Goal: Information Seeking & Learning: Learn about a topic

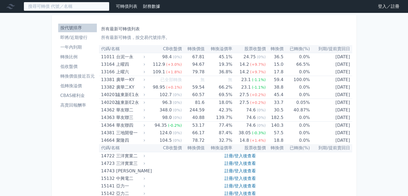
click at [76, 7] on input at bounding box center [67, 6] width 86 height 9
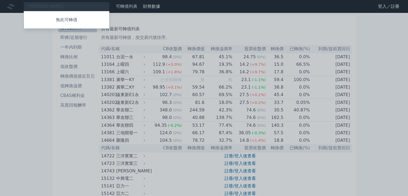
click at [32, 9] on div at bounding box center [204, 98] width 408 height 196
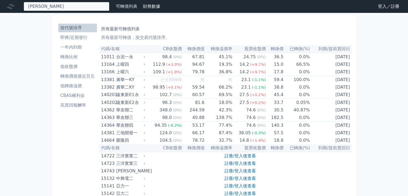
drag, startPoint x: 34, startPoint y: 6, endPoint x: 33, endPoint y: 9, distance: 2.7
click at [34, 6] on div "[PERSON_NAME] 無此可轉債" at bounding box center [67, 6] width 86 height 9
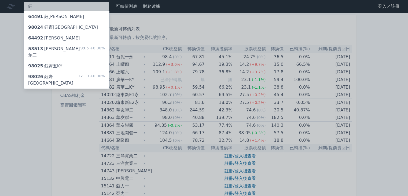
type input "鈺"
click at [72, 19] on div "64491 [PERSON_NAME]" at bounding box center [66, 16] width 85 height 11
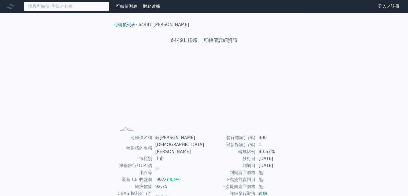
drag, startPoint x: 59, startPoint y: 6, endPoint x: 56, endPoint y: 8, distance: 3.1
click at [56, 8] on input at bounding box center [67, 6] width 86 height 9
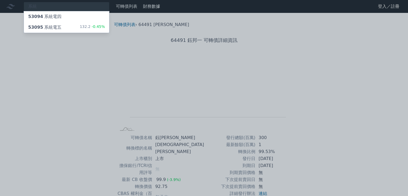
click at [56, 26] on div "系統 53094 系統電四 53095 系統電五 132.2 -0.45% 可轉債列表 財務數據 可轉債列表 財務數據 登入／註冊 登入／註冊 可轉債列表 ›…" at bounding box center [204, 134] width 408 height 269
click at [67, 0] on div at bounding box center [204, 98] width 408 height 196
click at [68, 7] on div "系統 53094 系統電四 53095 系統電五 132.2 -0.45%" at bounding box center [67, 6] width 86 height 9
type input "系"
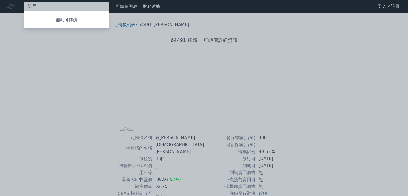
type input "詠"
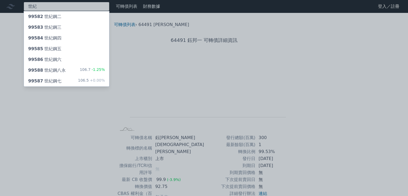
type input "是"
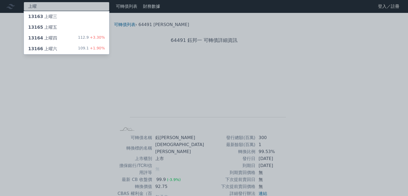
type input "上曜"
click at [51, 50] on div "上曜 13163 上曜三 13165 上曜五 13164 上曜四 112.9 +3.30% 13166 上曜六 109.1 +1.90% 可轉債列表 財務數據…" at bounding box center [204, 134] width 408 height 269
click at [51, 50] on div "13166 上曜六" at bounding box center [42, 49] width 29 height 6
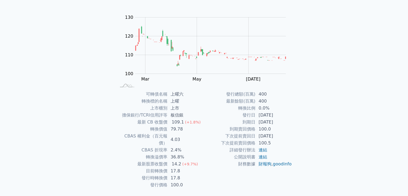
scroll to position [53, 0]
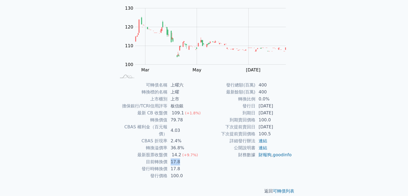
drag, startPoint x: 168, startPoint y: 156, endPoint x: 180, endPoint y: 157, distance: 11.9
click at [180, 158] on td "17.8" at bounding box center [185, 161] width 37 height 7
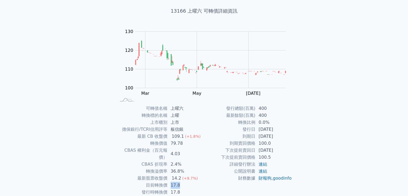
scroll to position [0, 0]
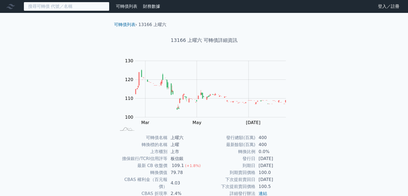
click at [69, 7] on input at bounding box center [67, 6] width 86 height 9
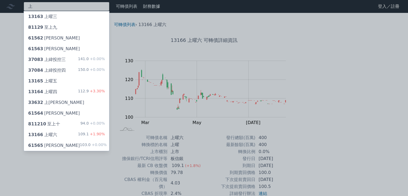
type input "上"
click at [54, 82] on div "上 13163 上曜三 81129 至上九 61562 [PERSON_NAME] 61563 [PERSON_NAME] 37083 上緯投控三 141.0…" at bounding box center [204, 127] width 408 height 255
click at [50, 81] on div "13165 上曜五" at bounding box center [42, 81] width 29 height 6
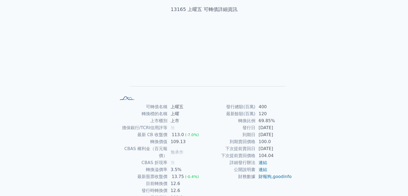
scroll to position [53, 0]
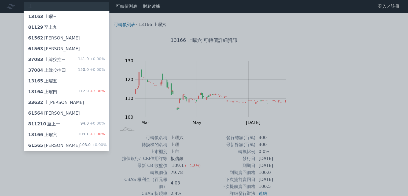
click at [67, 94] on div "13164 上曜四 112.9 +3.30%" at bounding box center [66, 91] width 85 height 11
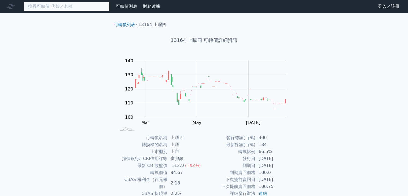
click at [54, 8] on input at bounding box center [67, 6] width 86 height 9
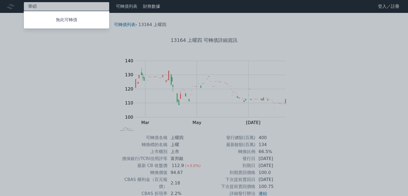
type input "華"
click at [63, 8] on div at bounding box center [204, 98] width 408 height 196
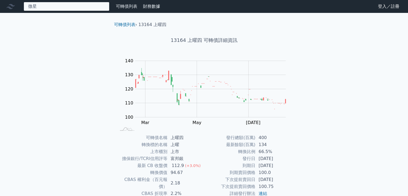
click at [74, 10] on div "微星 無此可轉債" at bounding box center [67, 6] width 86 height 9
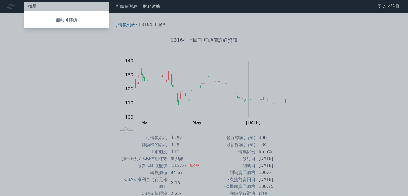
type input "微"
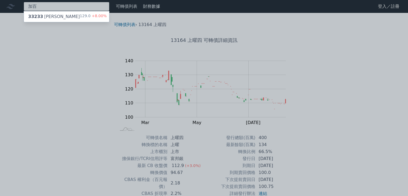
type input "加百"
click at [68, 14] on div "加百 33233 加百裕三 129.0 +8.00% 可轉債列表 財務數據 可轉債列表 財務數據 登入／註冊 登入／註冊 可轉債列表 › 13164 上曜四 …" at bounding box center [204, 127] width 408 height 255
click at [63, 16] on div "33233 加百裕三 129.0 +8.00%" at bounding box center [66, 16] width 85 height 11
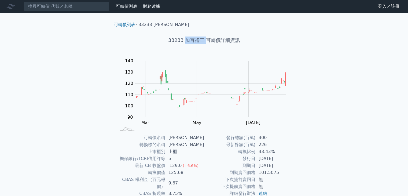
drag, startPoint x: 186, startPoint y: 40, endPoint x: 205, endPoint y: 41, distance: 18.8
click at [205, 41] on h1 "33233 加百裕三 可轉債詳細資訊" at bounding box center [204, 40] width 189 height 8
copy h1 "[PERSON_NAME]"
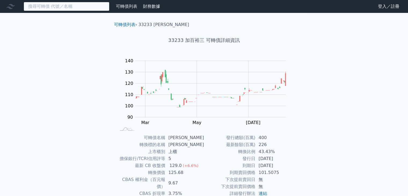
click at [76, 6] on input at bounding box center [67, 6] width 86 height 9
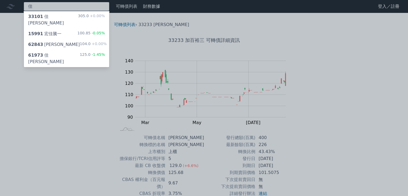
type input "佳"
click at [65, 49] on div "佳 33101 佳穎一 305.0 +0.00% 15991 宏佳騰一 100.85 -0.05% 62843 佳邦三 104.0 +0.00% 61973 …" at bounding box center [204, 127] width 408 height 255
click at [54, 52] on div "61973 佳必琪三" at bounding box center [53, 58] width 51 height 13
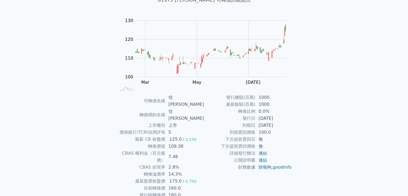
scroll to position [53, 0]
